Goal: Information Seeking & Learning: Learn about a topic

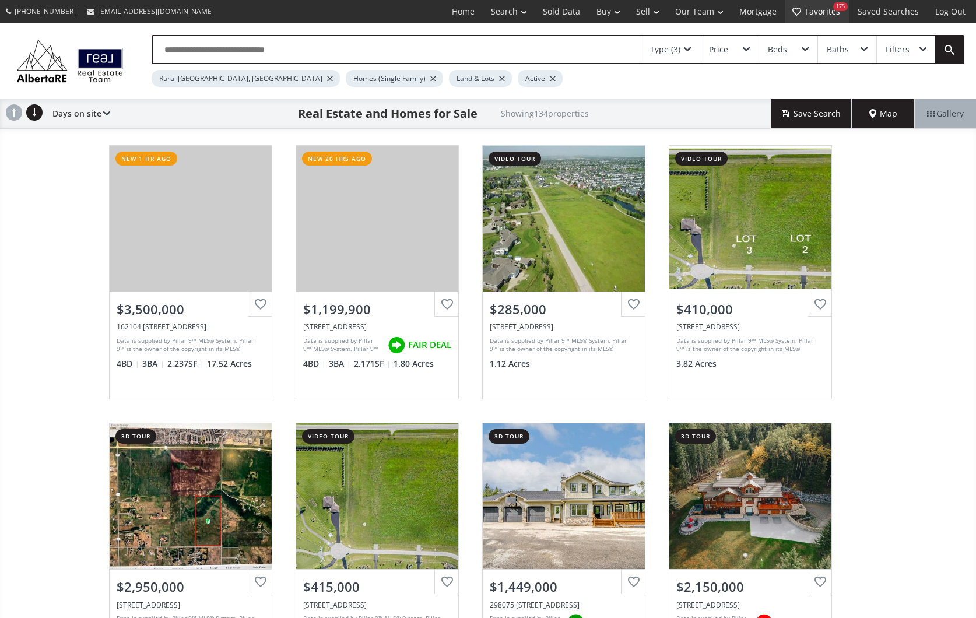
click at [830, 14] on link "Favorites 175" at bounding box center [816, 11] width 65 height 23
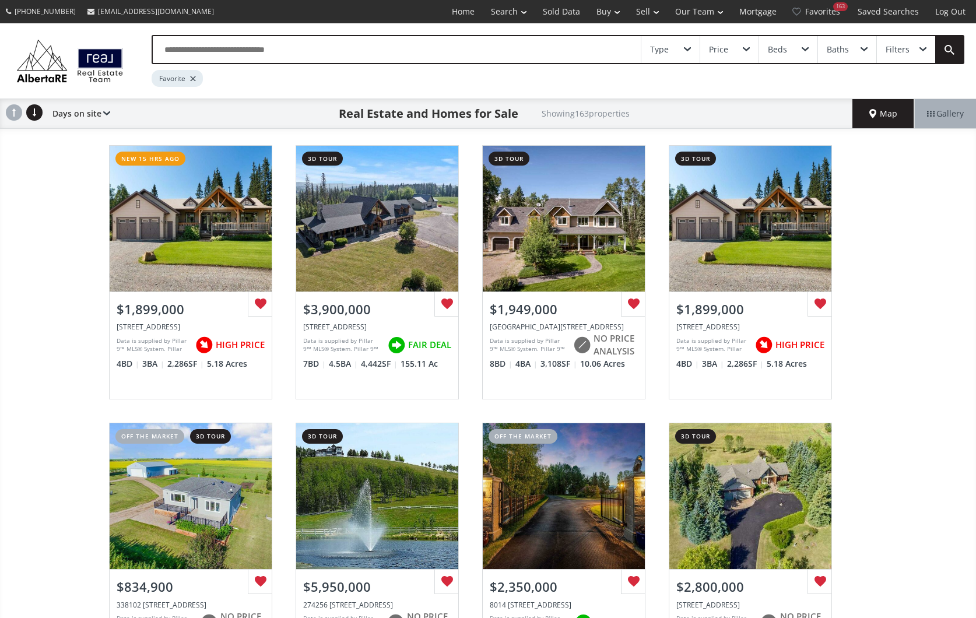
click at [188, 259] on div "View Photos & Details" at bounding box center [191, 219] width 162 height 146
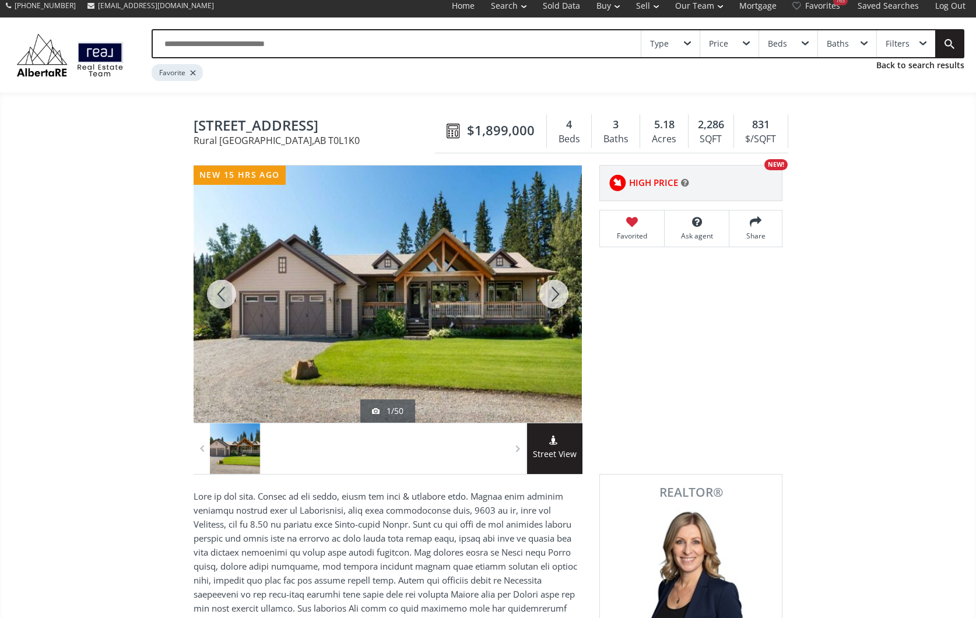
scroll to position [6, 0]
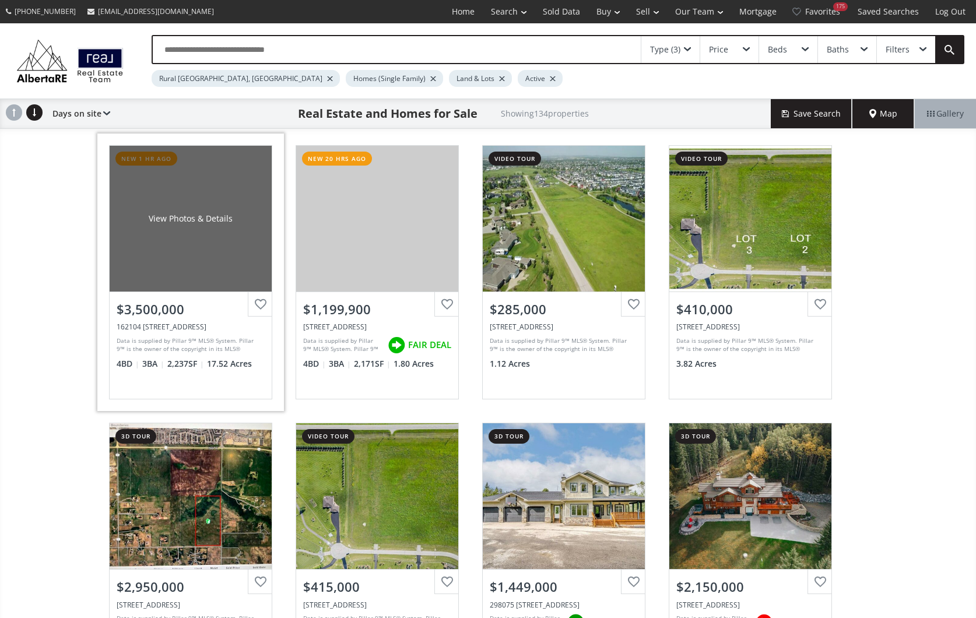
click at [200, 248] on div "View Photos & Details" at bounding box center [191, 219] width 162 height 146
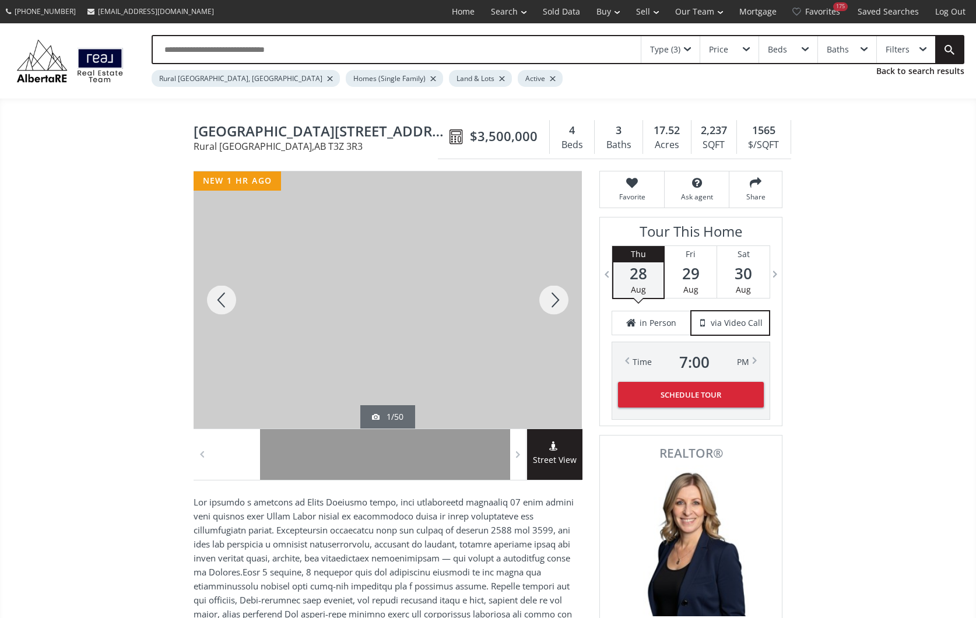
click at [553, 295] on div at bounding box center [554, 299] width 56 height 257
click at [553, 298] on div at bounding box center [554, 299] width 56 height 257
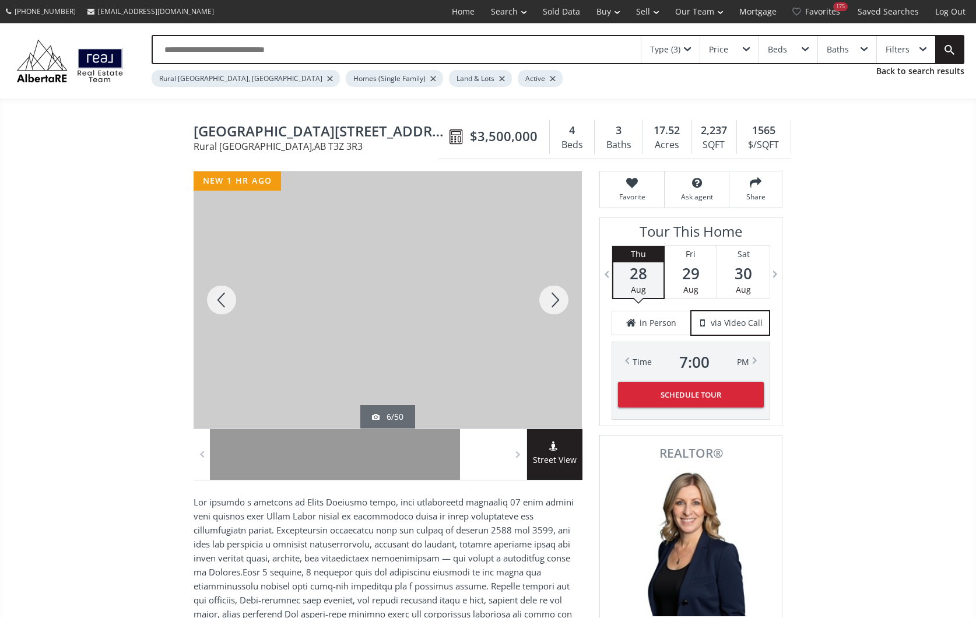
click at [553, 298] on div at bounding box center [554, 299] width 56 height 257
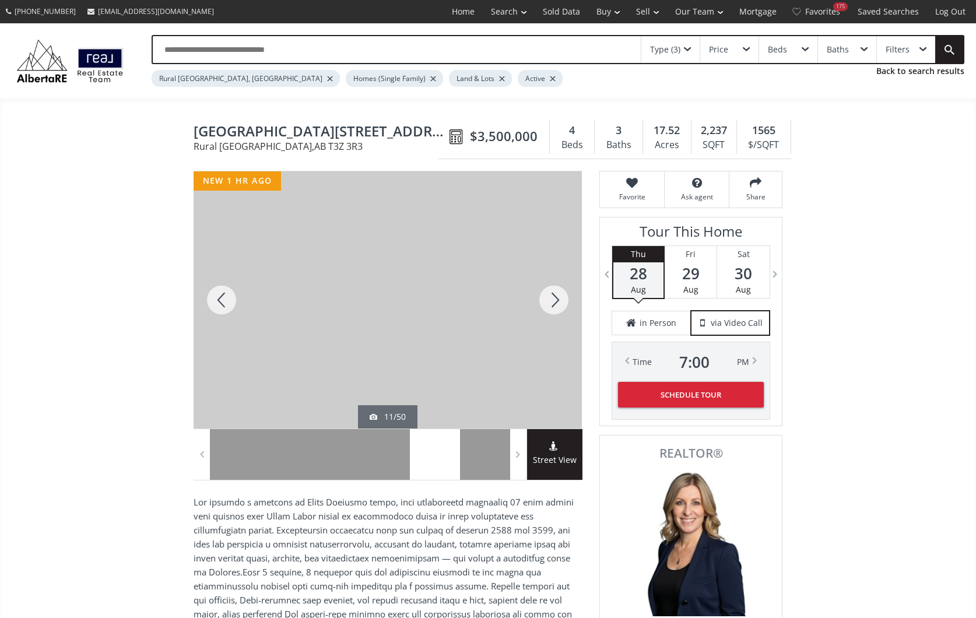
click at [553, 298] on div at bounding box center [554, 299] width 56 height 257
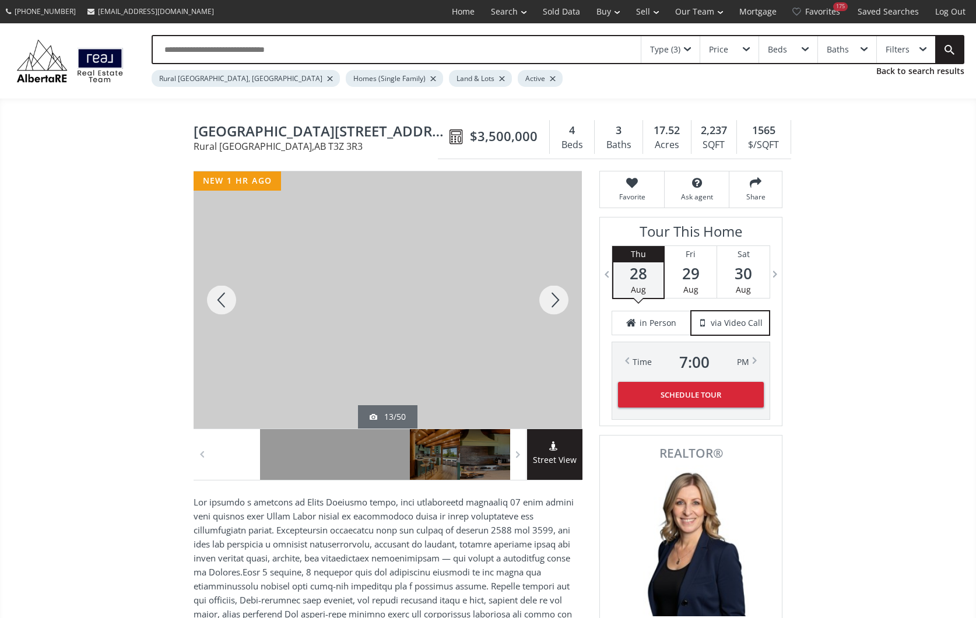
click at [553, 298] on div at bounding box center [554, 299] width 56 height 257
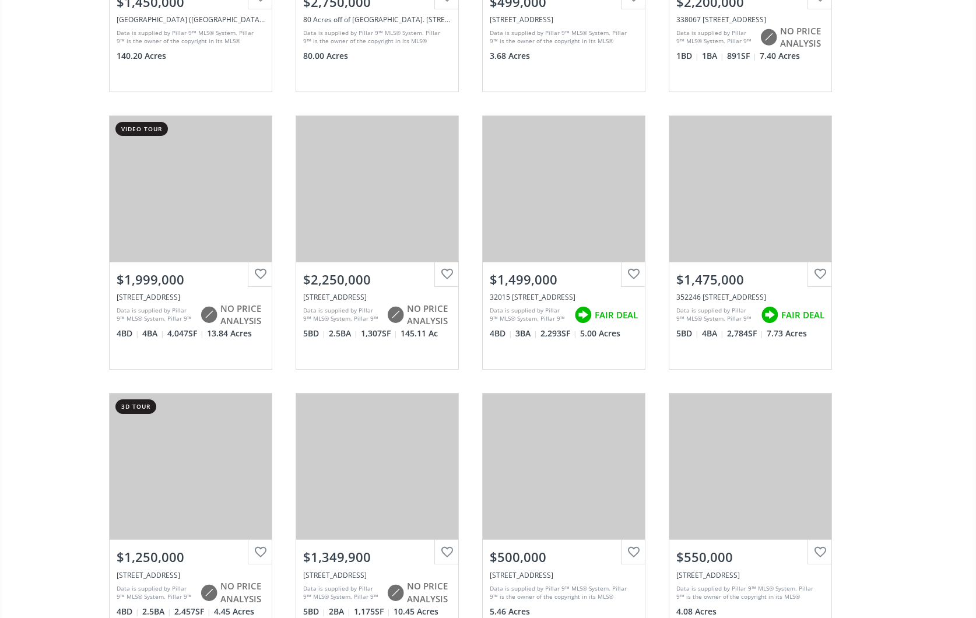
scroll to position [2252, 0]
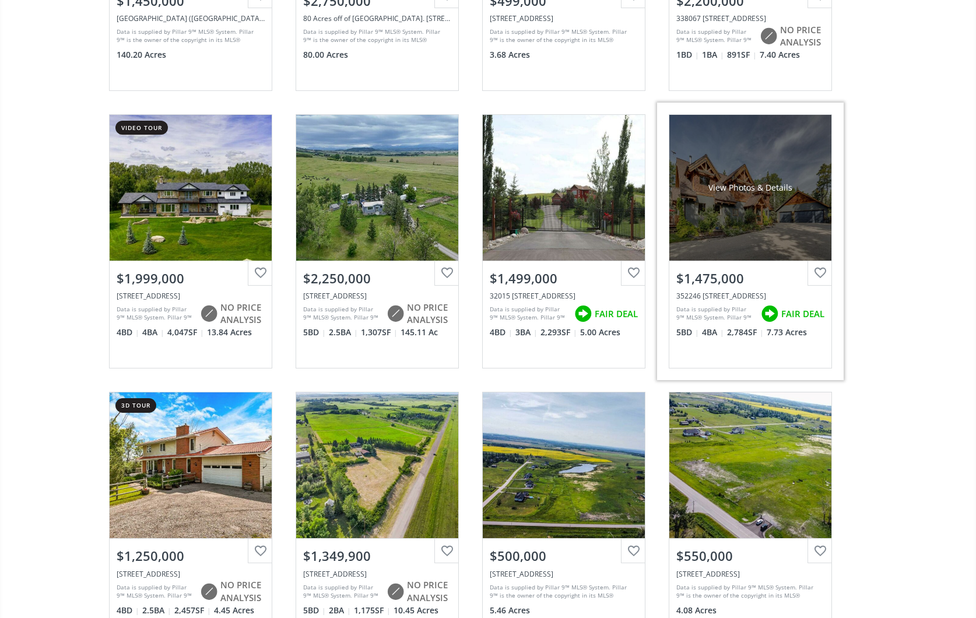
click at [740, 214] on div "View Photos & Details" at bounding box center [750, 188] width 162 height 146
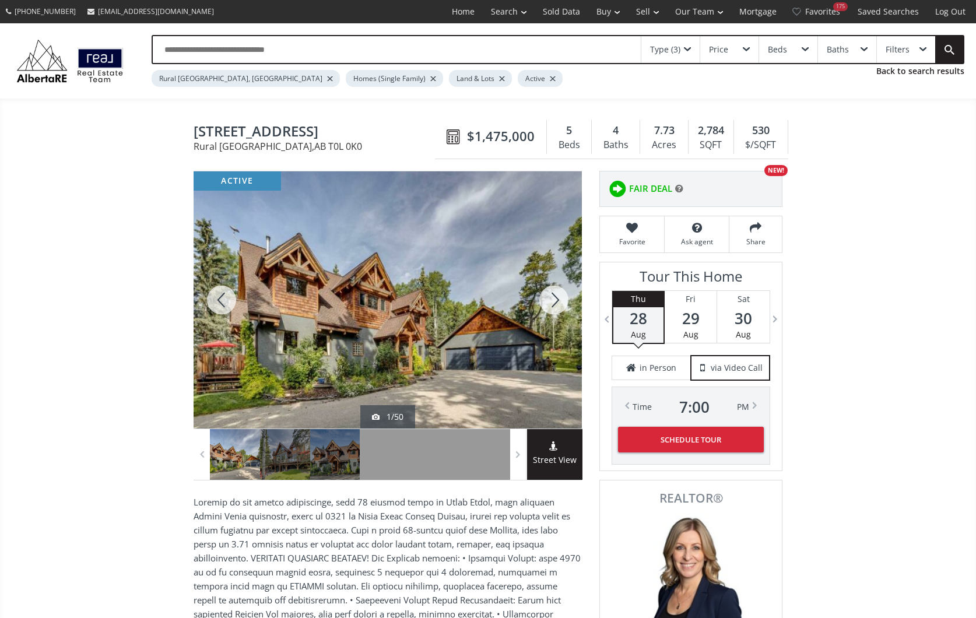
click at [553, 303] on div at bounding box center [554, 299] width 56 height 257
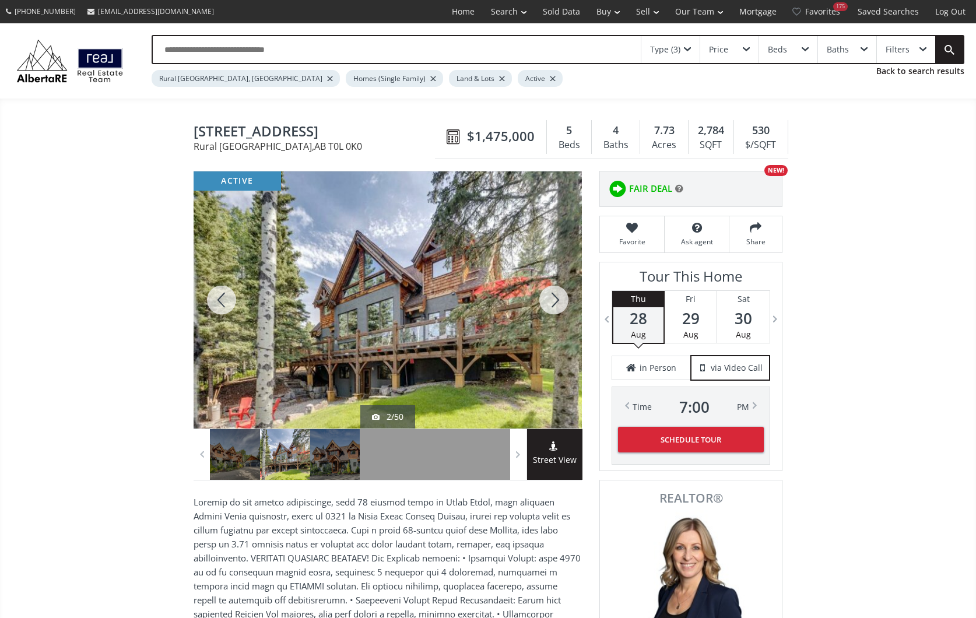
click at [553, 301] on div at bounding box center [554, 299] width 56 height 257
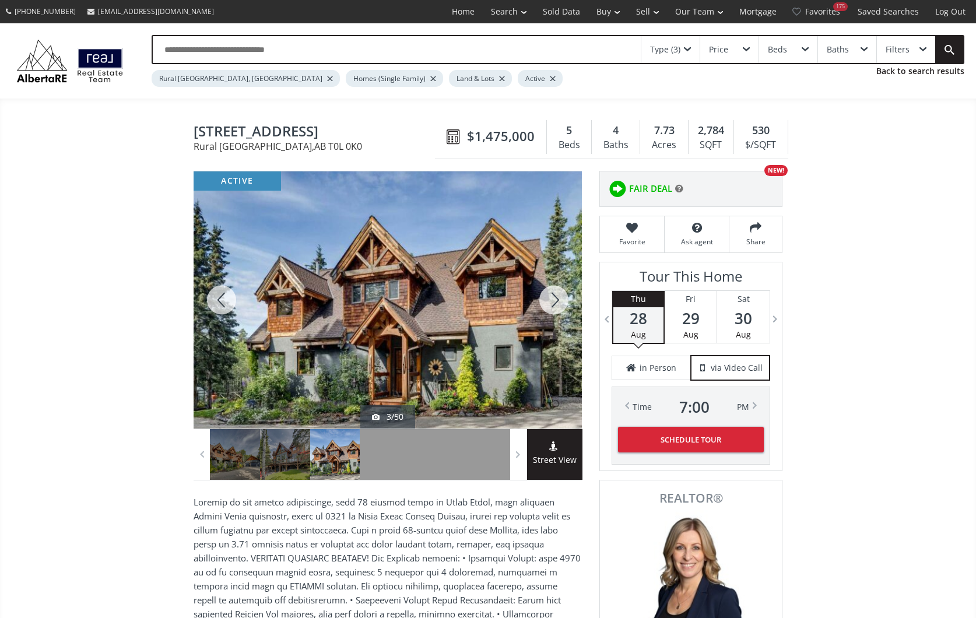
click at [553, 301] on div at bounding box center [554, 299] width 56 height 257
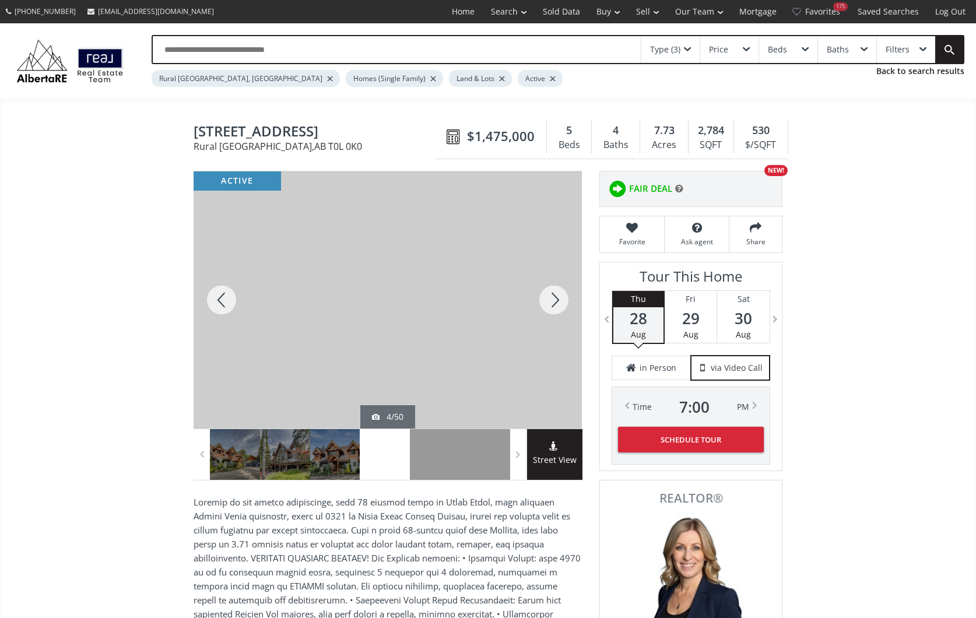
click at [553, 301] on div at bounding box center [554, 299] width 56 height 257
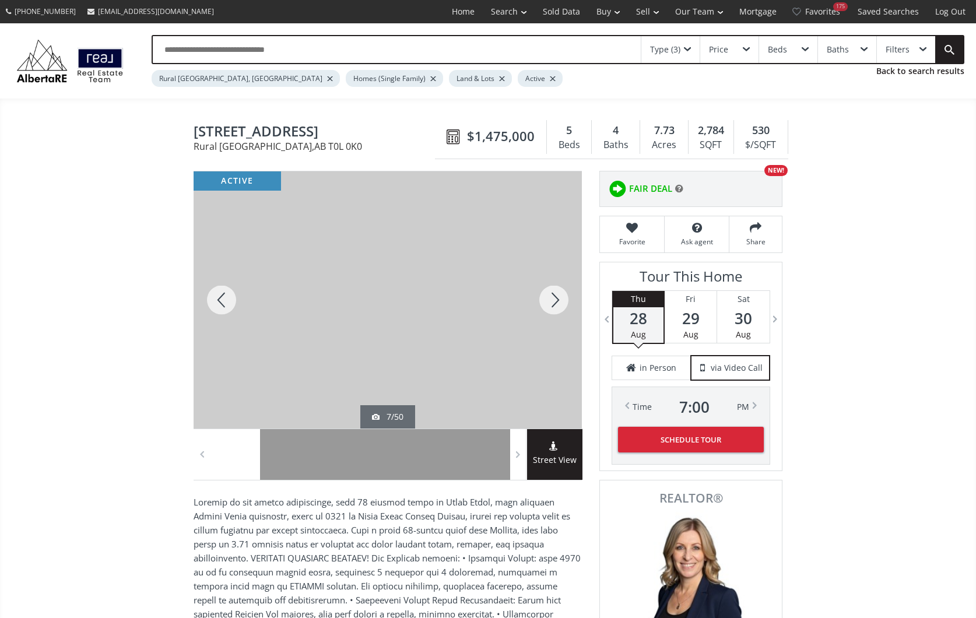
click at [557, 298] on div at bounding box center [554, 299] width 56 height 257
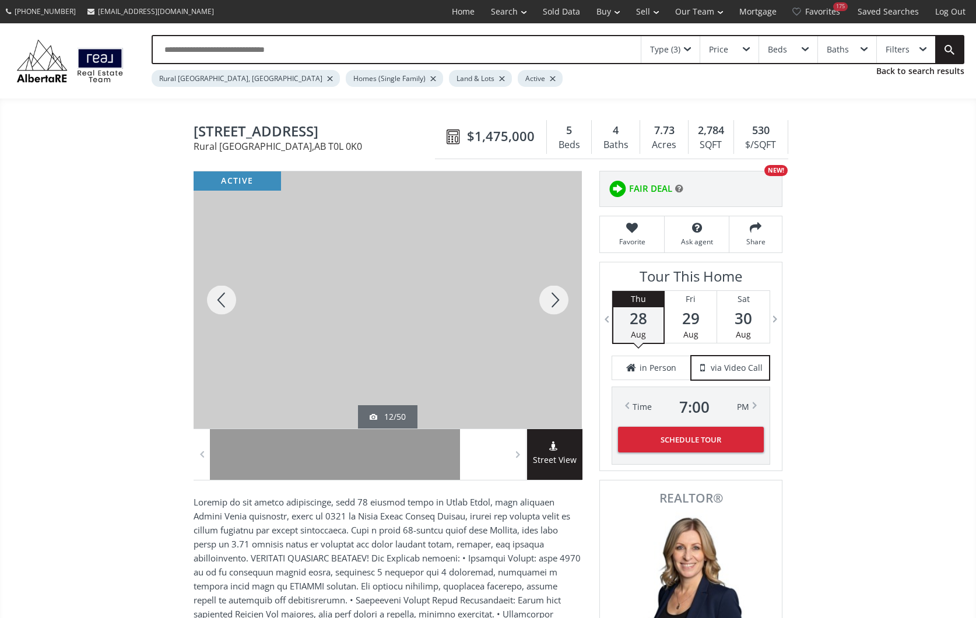
click at [557, 298] on div at bounding box center [554, 299] width 56 height 257
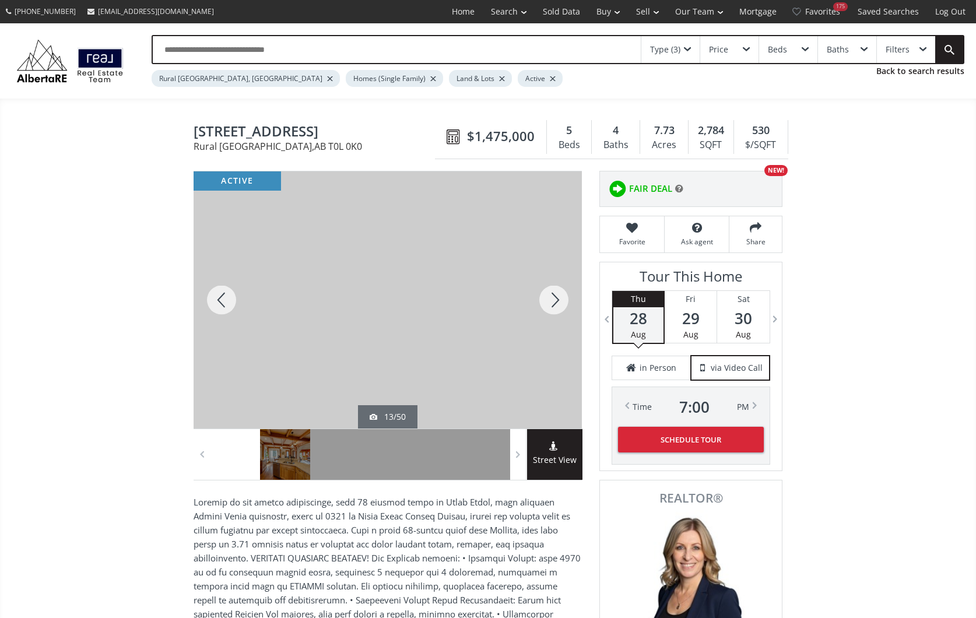
click at [557, 298] on div at bounding box center [554, 299] width 56 height 257
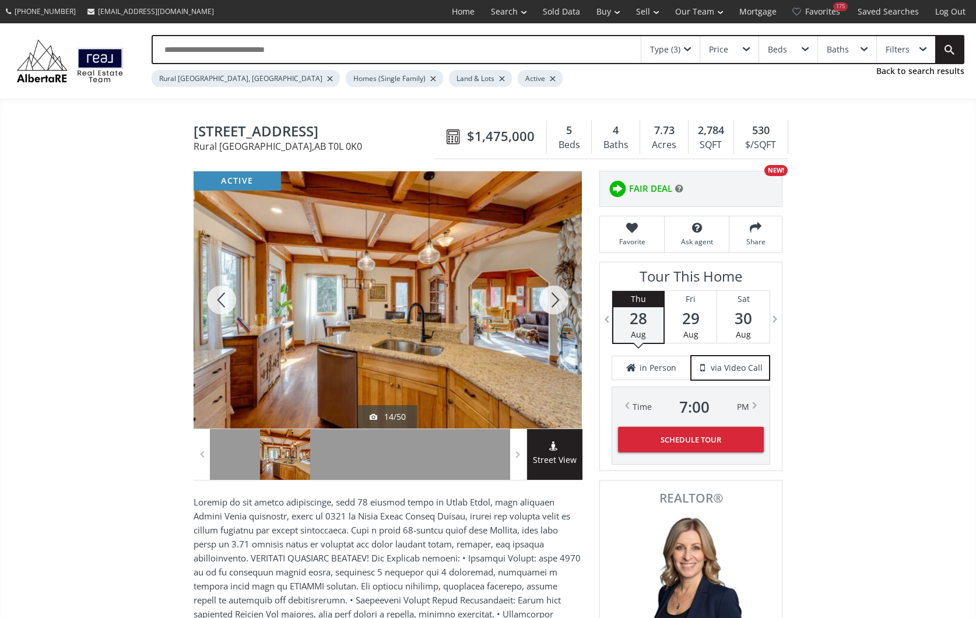
click at [557, 298] on div at bounding box center [554, 299] width 56 height 257
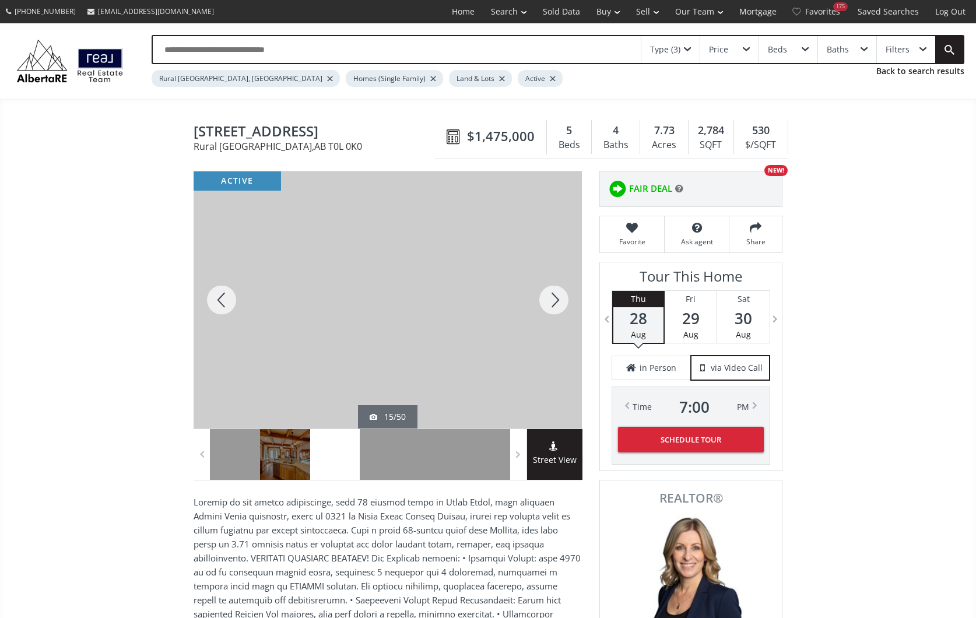
click at [557, 298] on div at bounding box center [554, 299] width 56 height 257
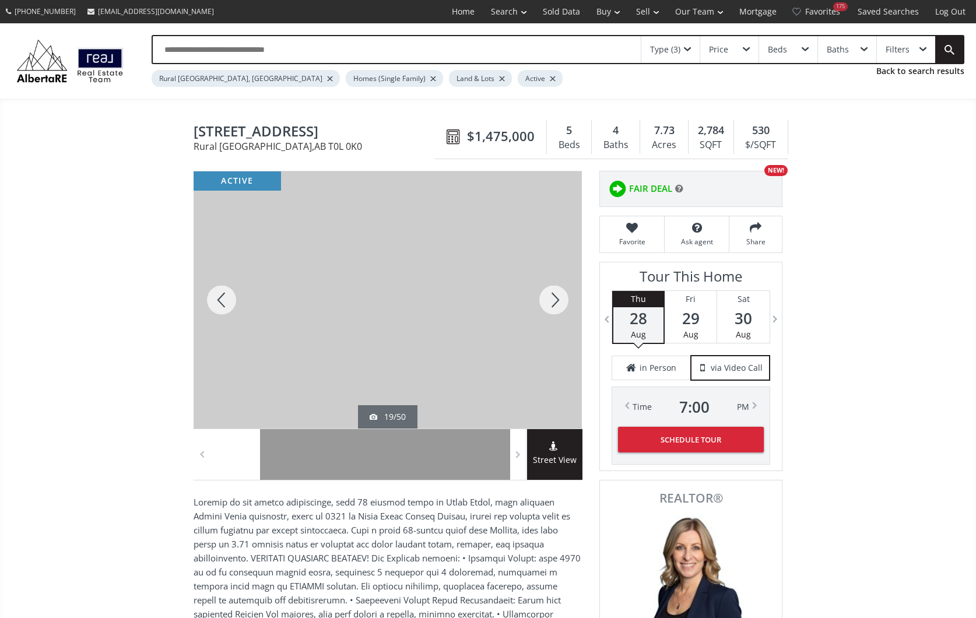
click at [557, 298] on div at bounding box center [554, 299] width 56 height 257
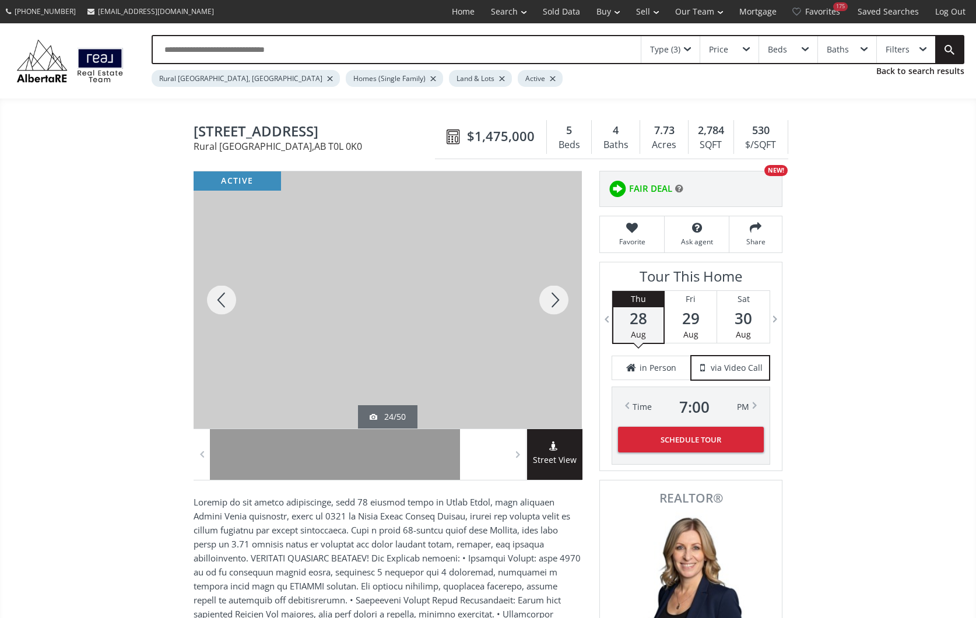
click at [557, 298] on div at bounding box center [554, 299] width 56 height 257
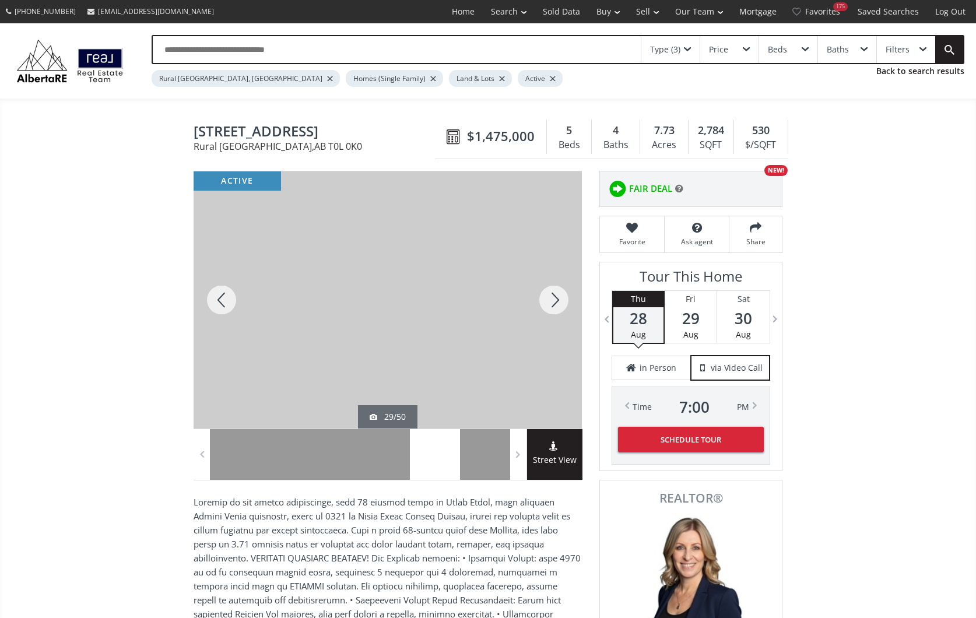
click at [557, 298] on div at bounding box center [554, 299] width 56 height 257
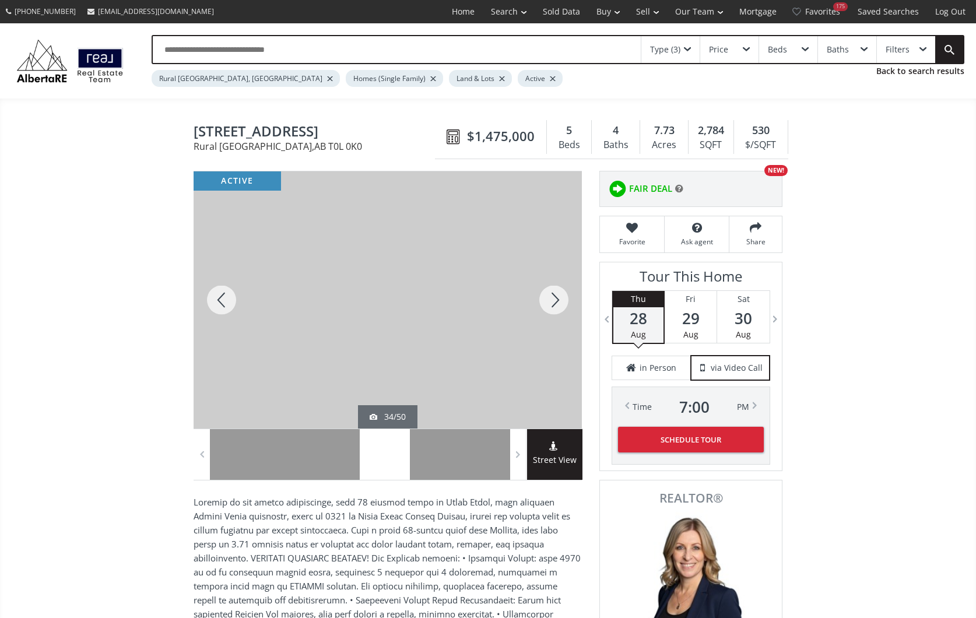
click at [557, 298] on div at bounding box center [554, 299] width 56 height 257
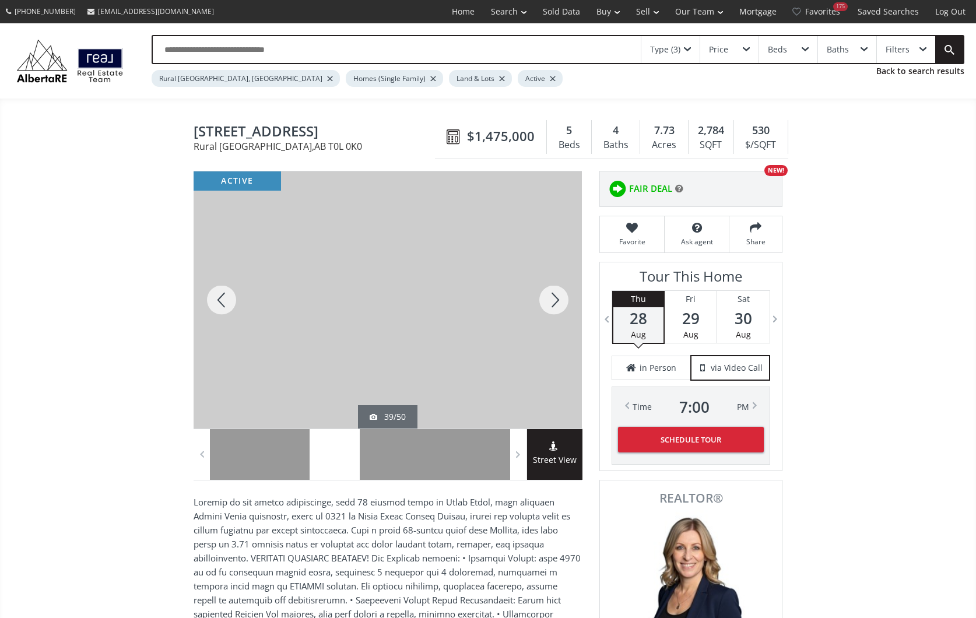
click at [557, 298] on div at bounding box center [554, 299] width 56 height 257
click at [558, 298] on div at bounding box center [554, 299] width 56 height 257
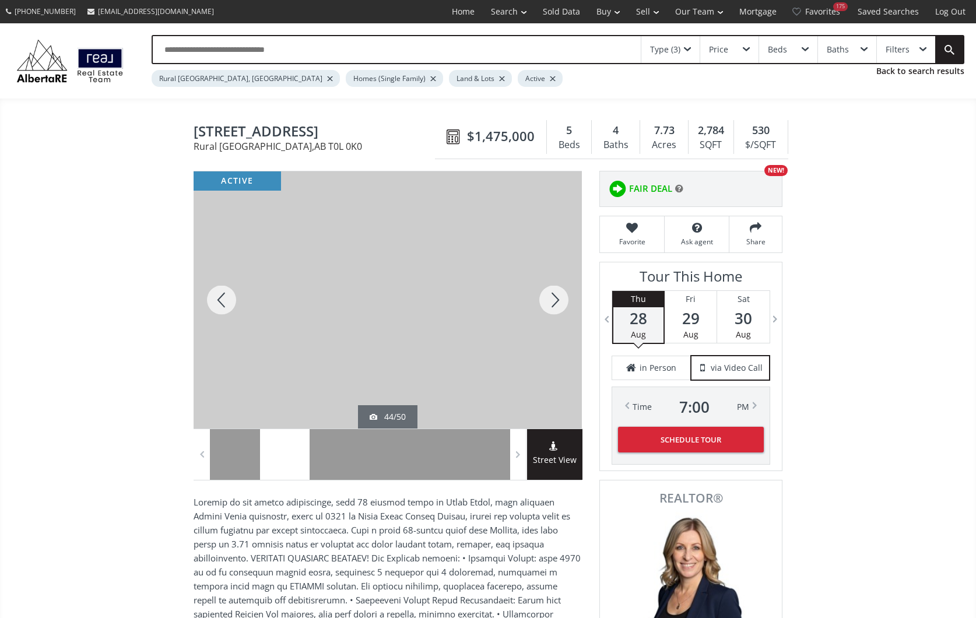
click at [558, 298] on div at bounding box center [554, 299] width 56 height 257
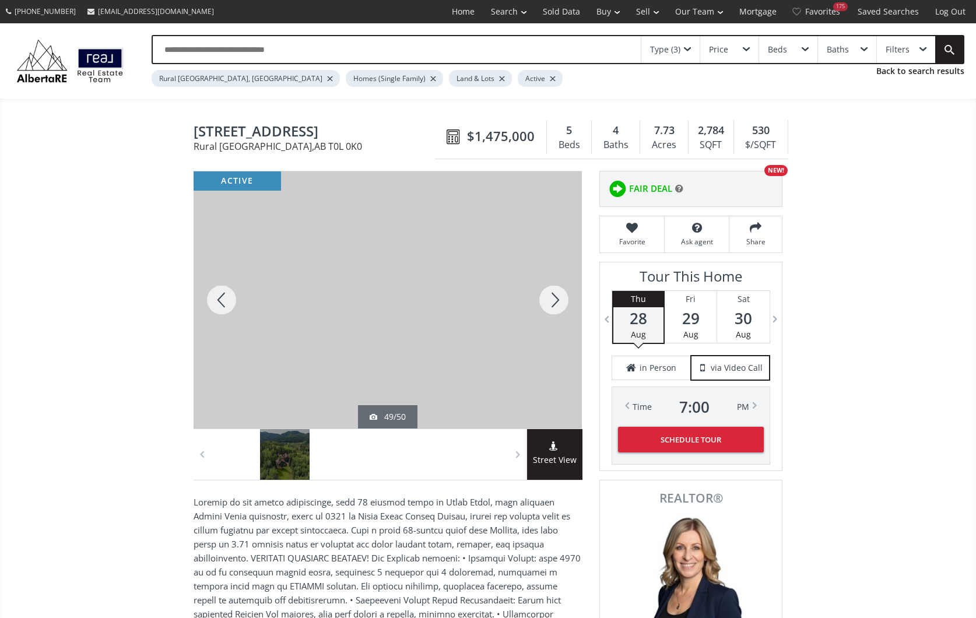
click at [558, 298] on div at bounding box center [554, 299] width 56 height 257
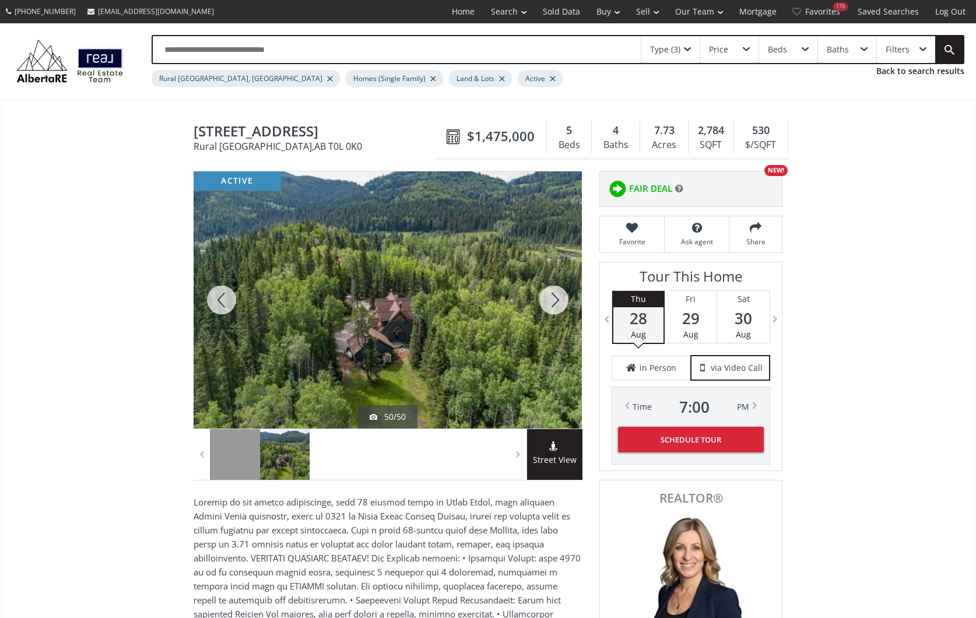
drag, startPoint x: 628, startPoint y: 226, endPoint x: 573, endPoint y: 242, distance: 57.0
click at [628, 226] on icon at bounding box center [632, 228] width 52 height 12
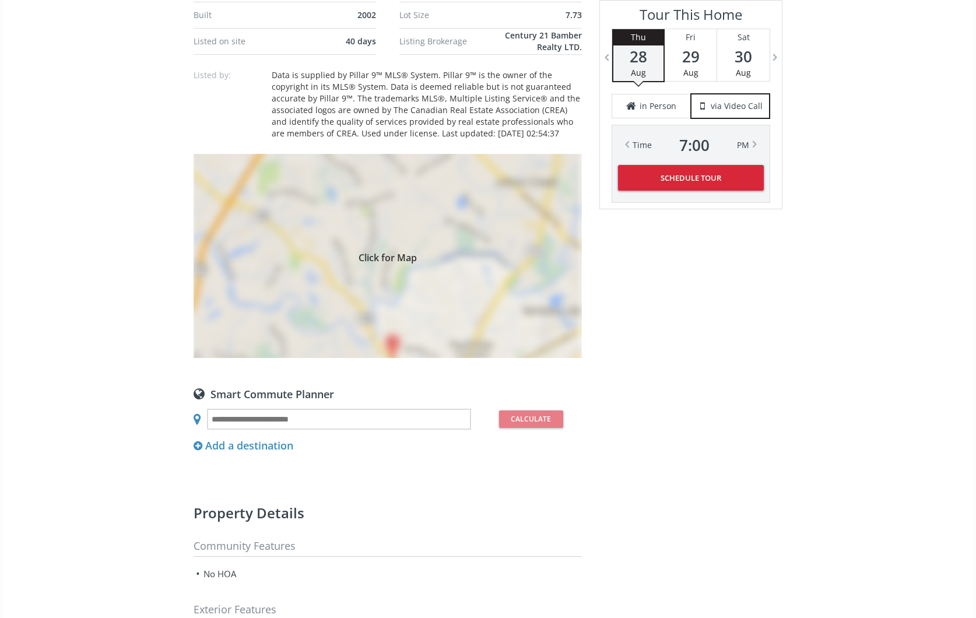
scroll to position [944, 0]
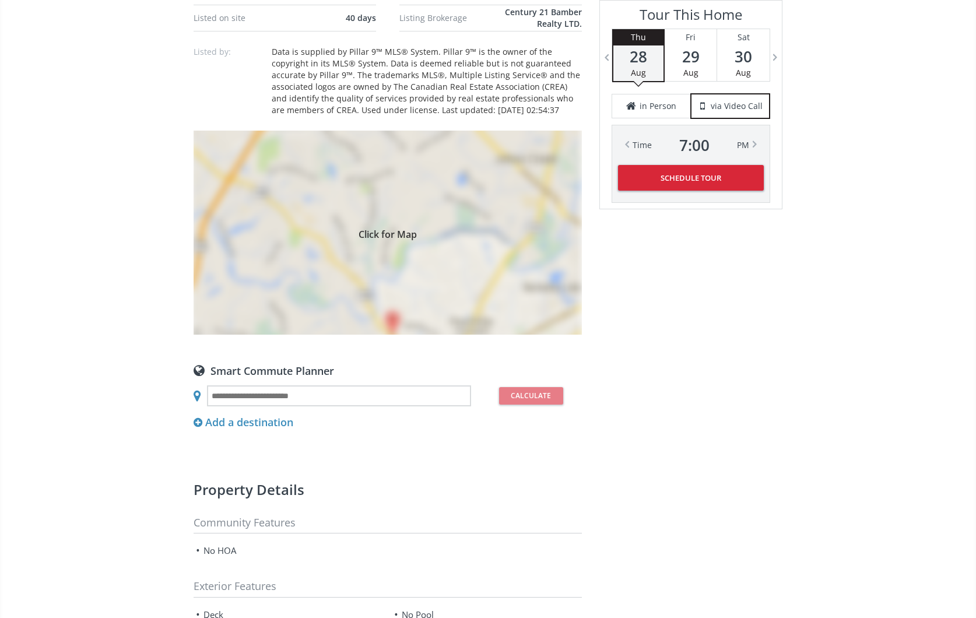
click at [497, 208] on div "Click for Map" at bounding box center [387, 233] width 388 height 204
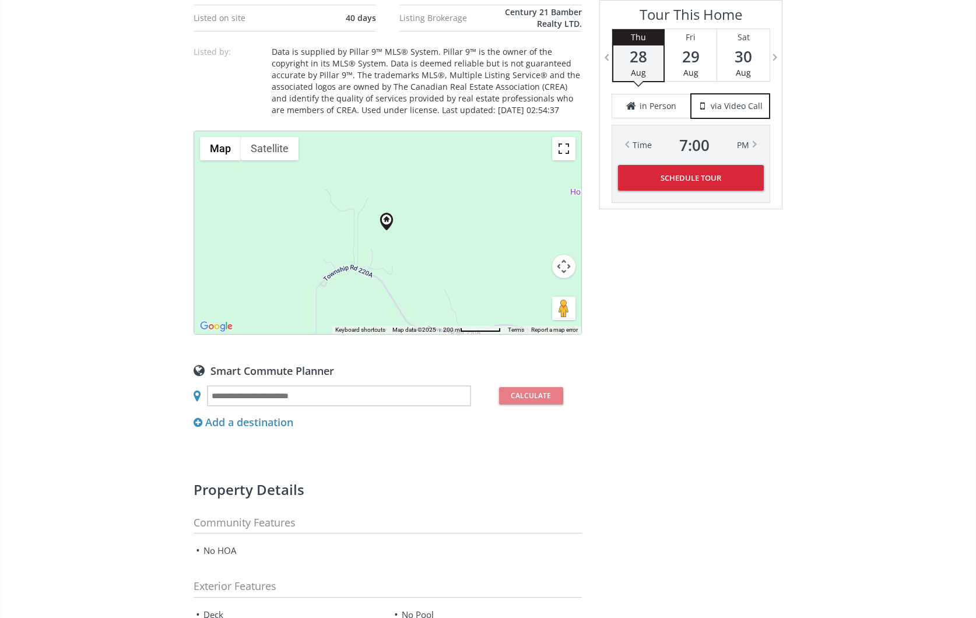
click at [567, 144] on button "Toggle fullscreen view" at bounding box center [563, 148] width 23 height 23
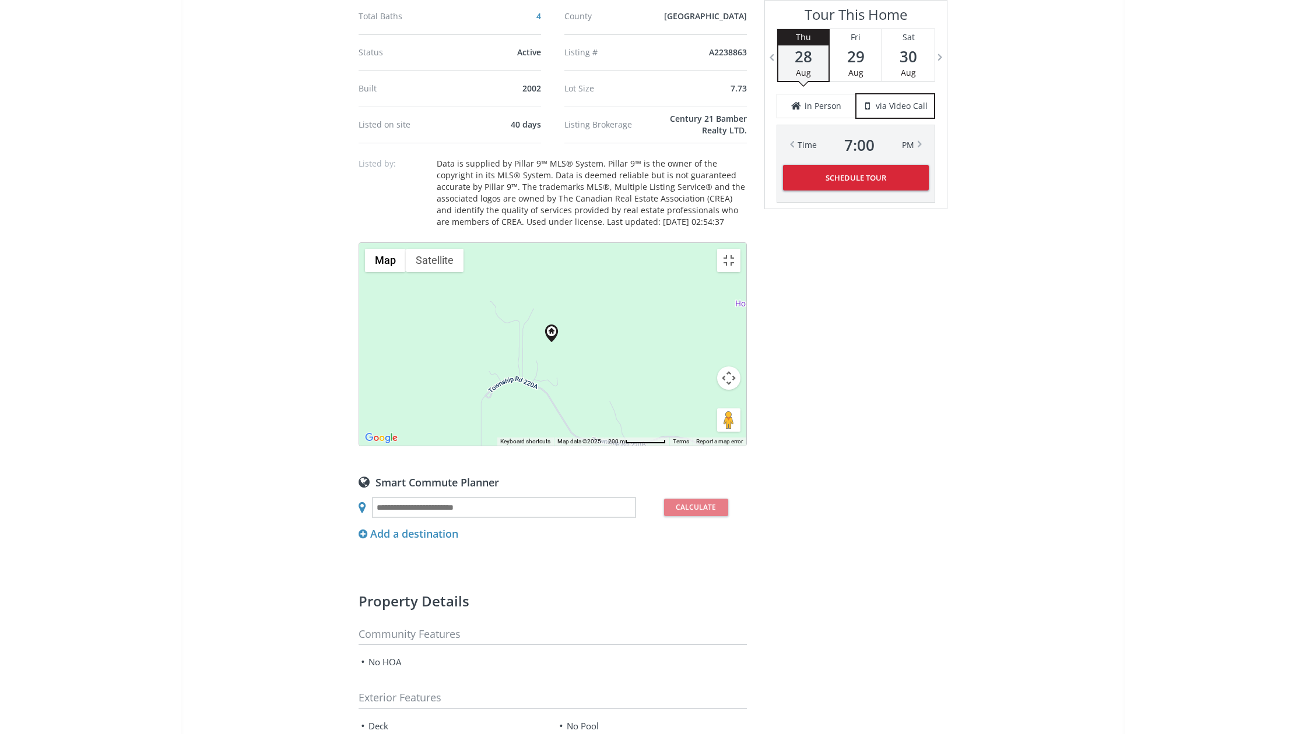
click at [740, 390] on button "Map camera controls" at bounding box center [728, 378] width 23 height 23
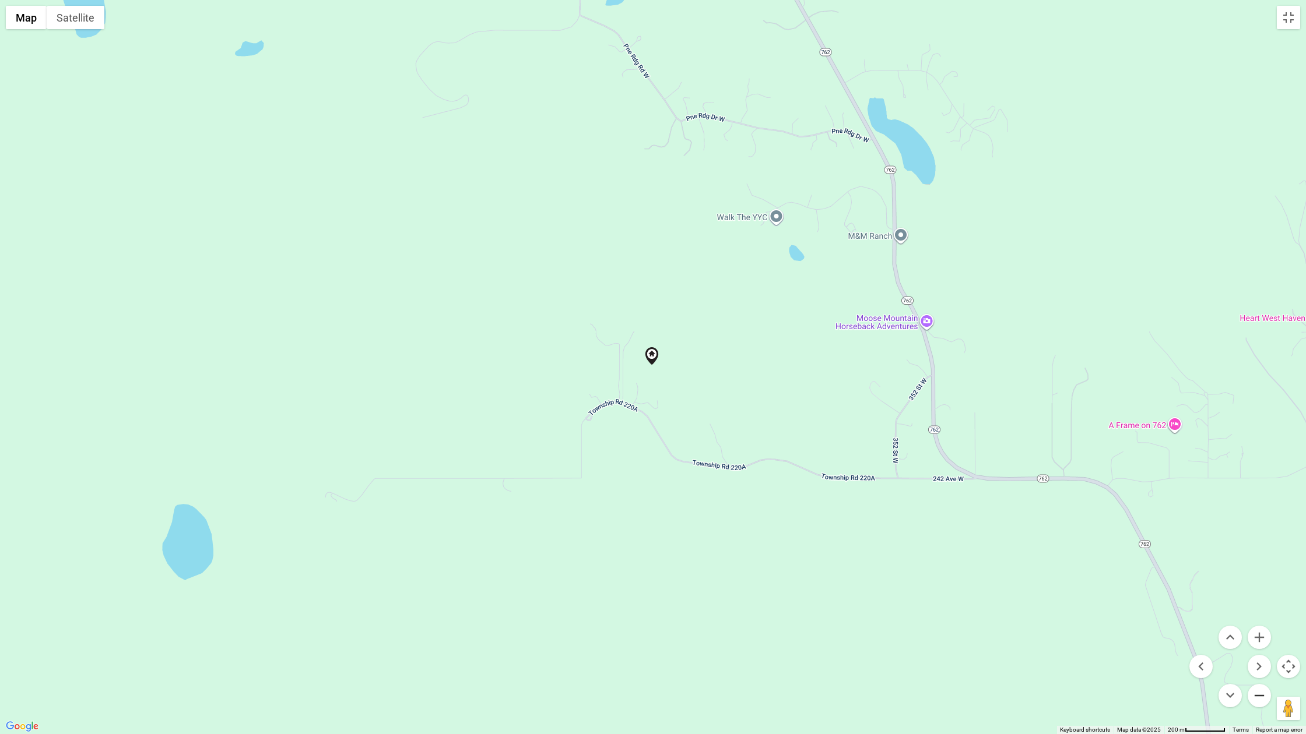
click at [975, 617] on button "Zoom out" at bounding box center [1258, 695] width 23 height 23
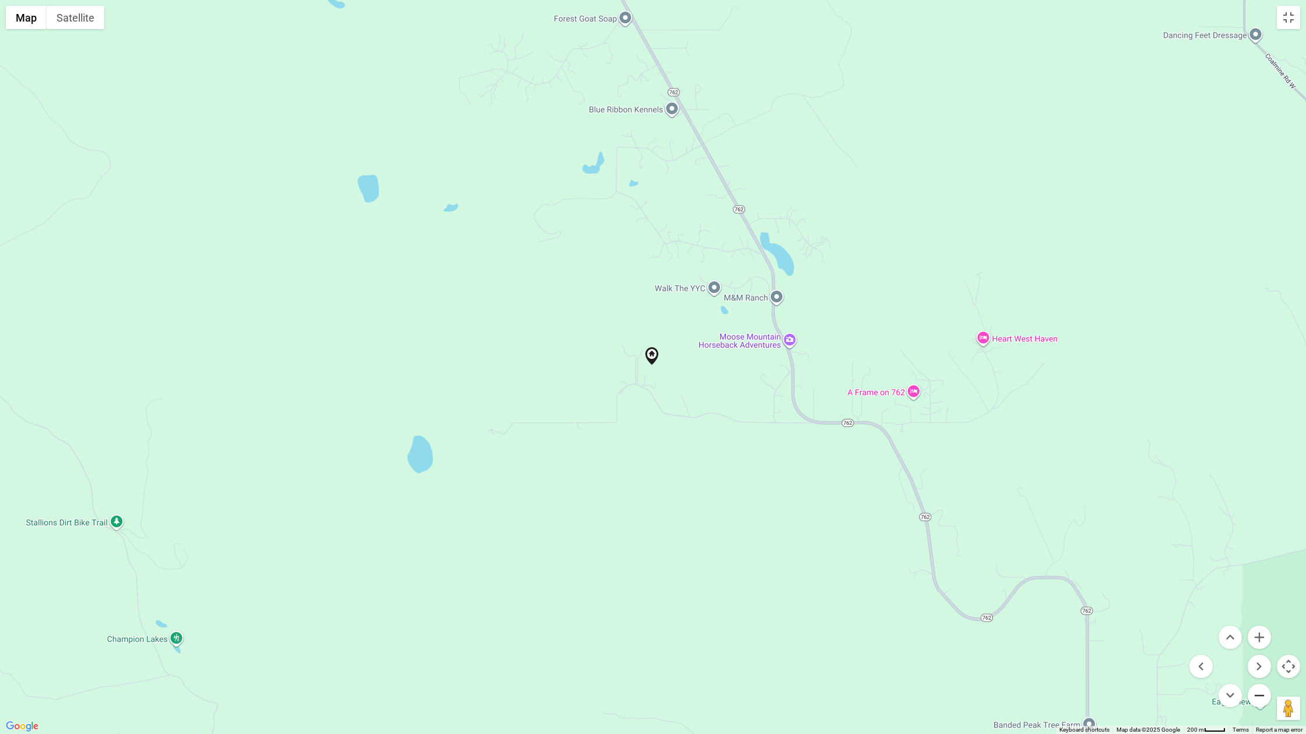
click at [975, 617] on button "Zoom out" at bounding box center [1258, 695] width 23 height 23
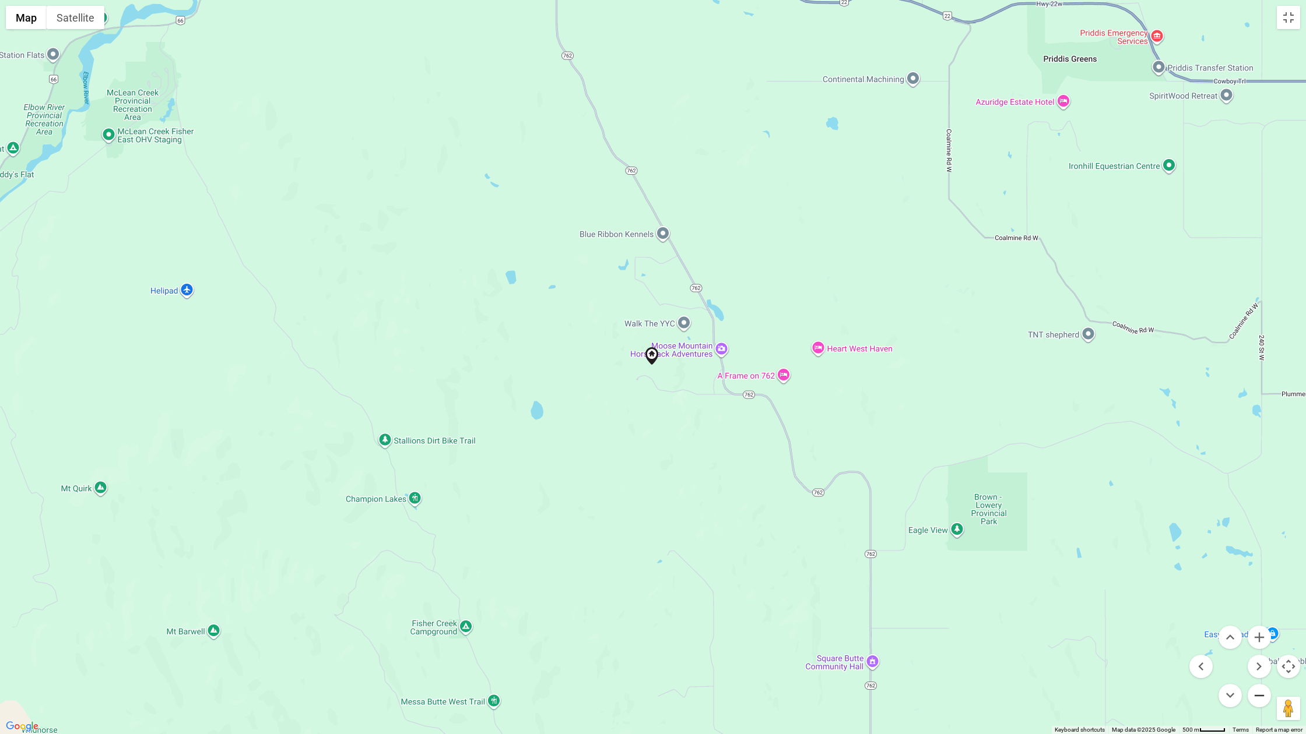
click at [975, 617] on button "Zoom out" at bounding box center [1258, 695] width 23 height 23
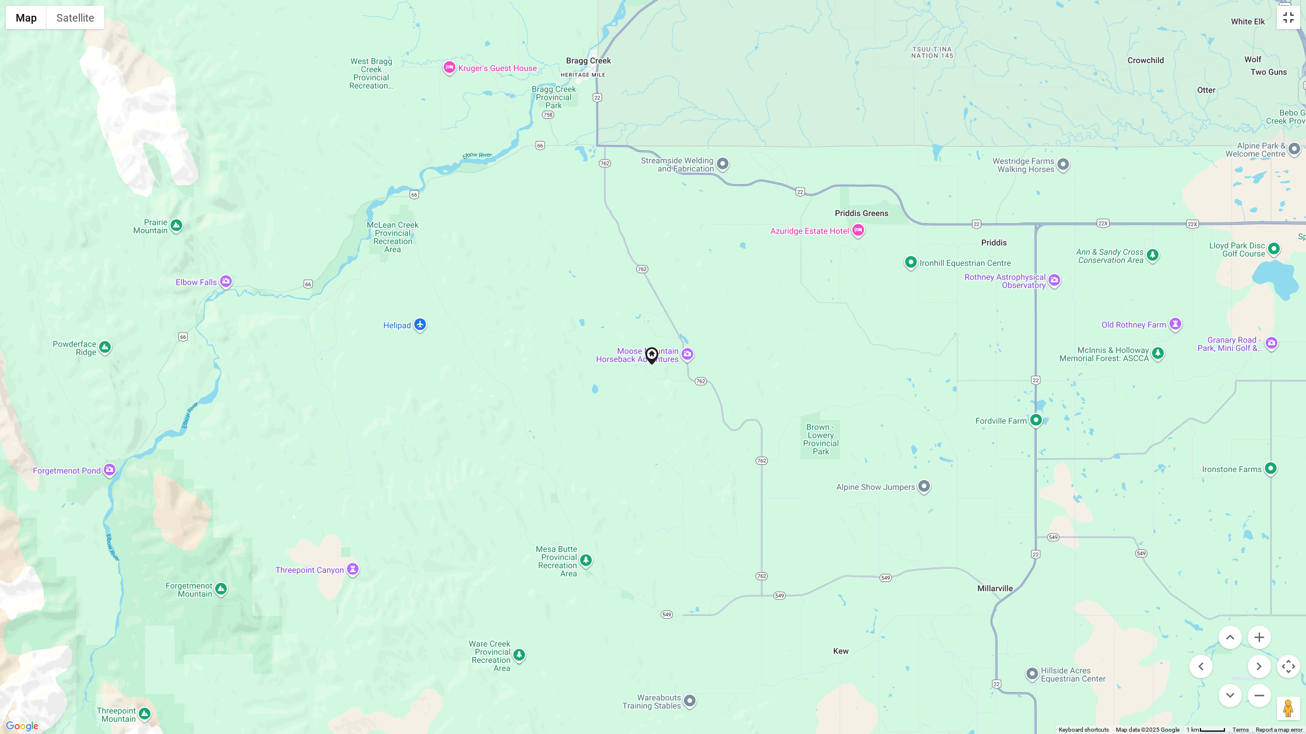
click at [975, 13] on button "Toggle fullscreen view" at bounding box center [1287, 17] width 23 height 23
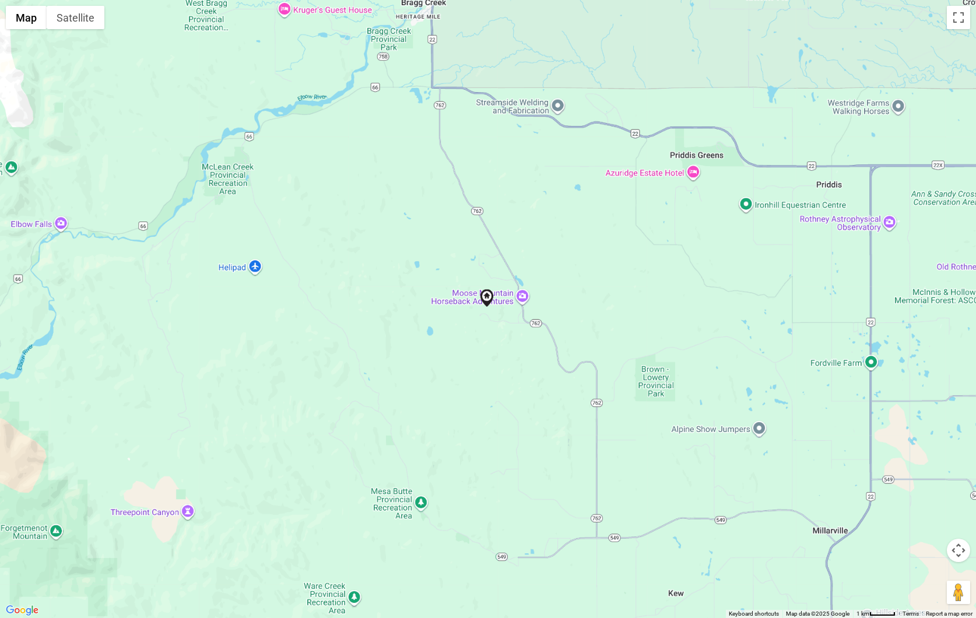
scroll to position [538, 0]
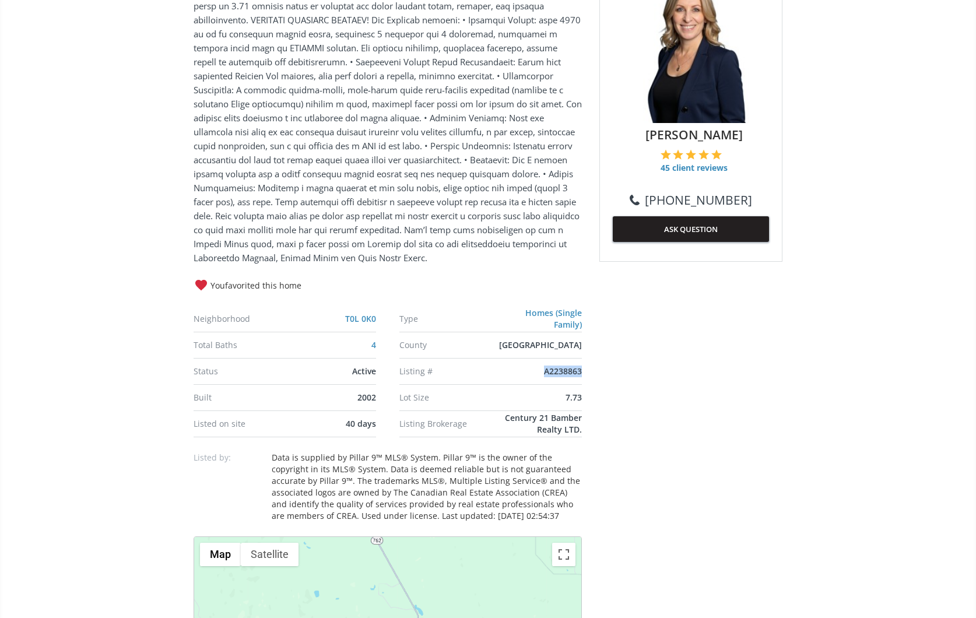
drag, startPoint x: 583, startPoint y: 369, endPoint x: 551, endPoint y: 372, distance: 32.2
copy span "A2238863"
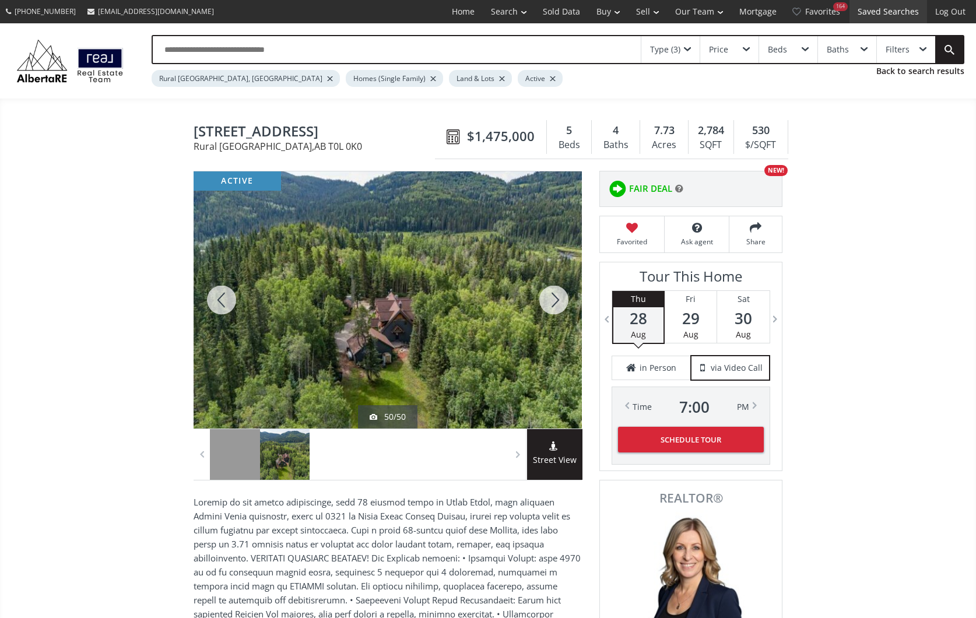
scroll to position [0, 0]
